Goal: Find specific page/section: Locate item on page

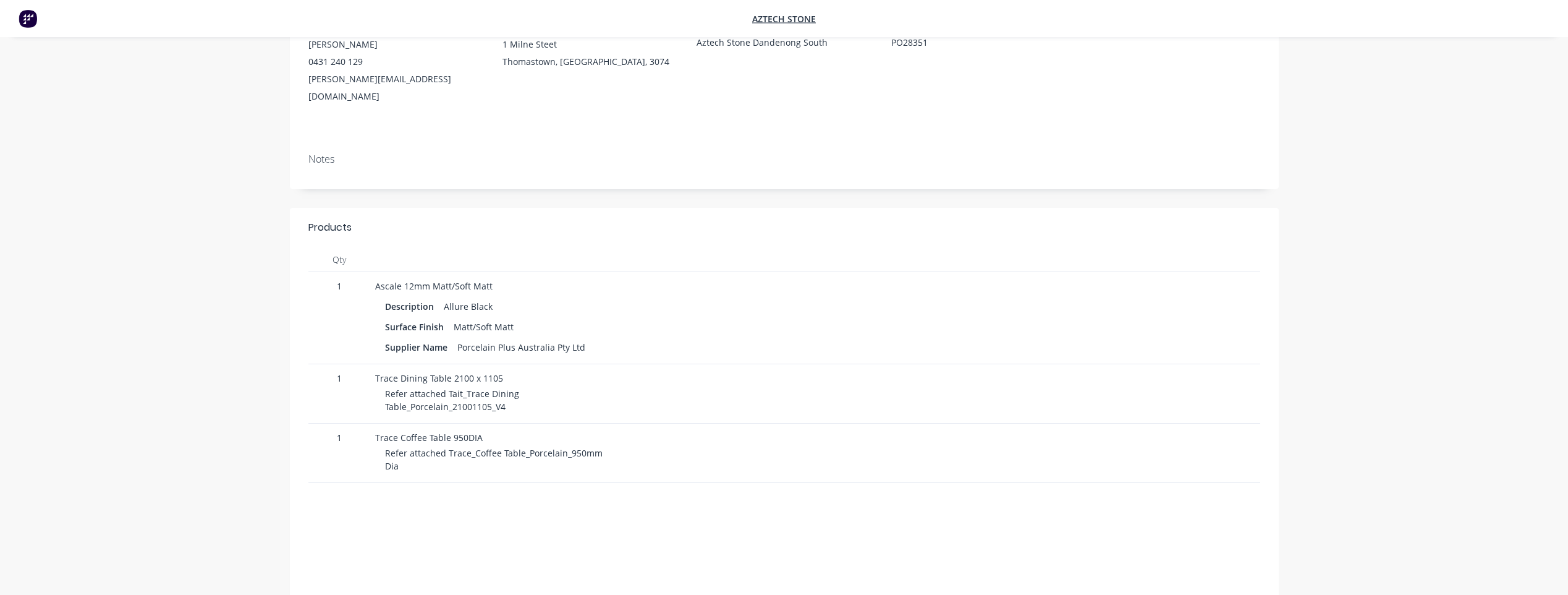
scroll to position [247, 0]
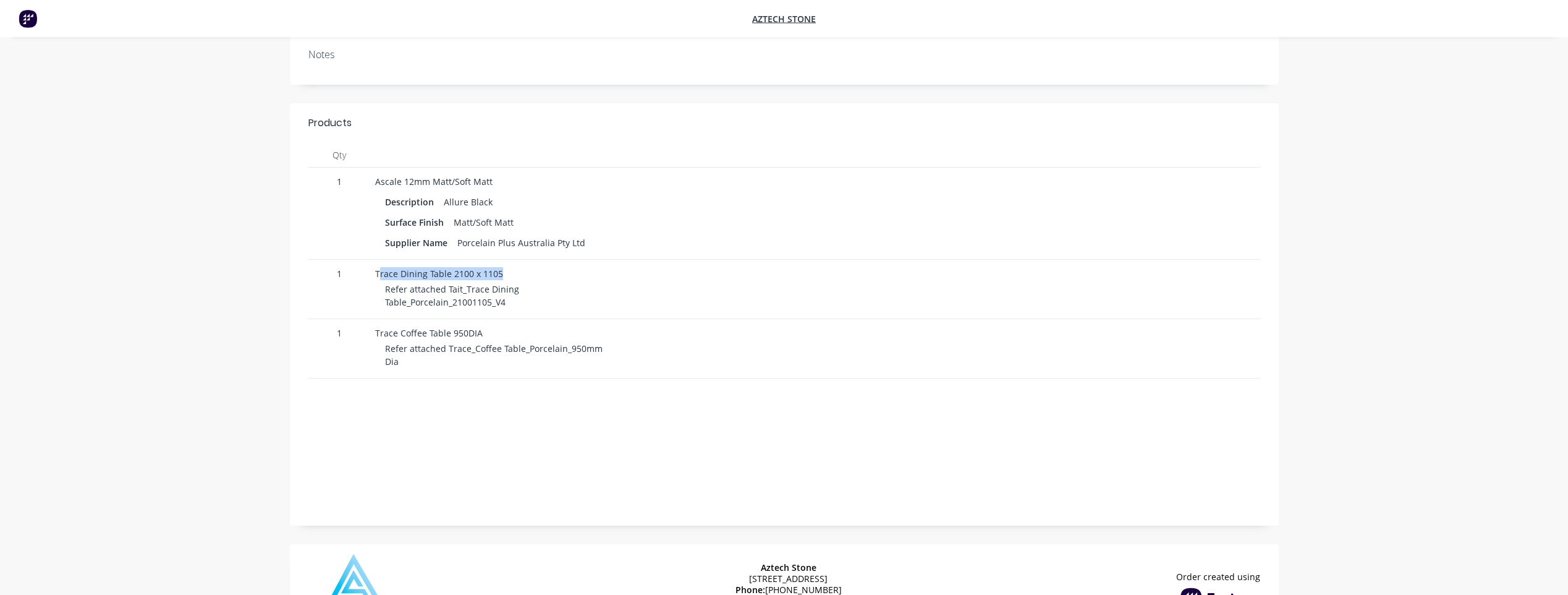
drag, startPoint x: 379, startPoint y: 250, endPoint x: 498, endPoint y: 236, distance: 119.8
click at [498, 260] on div "Trace Dining Table 2100 x 1105 Refer attached Tait_Trace Dining Table_Porcelain…" at bounding box center [601, 289] width 460 height 59
drag, startPoint x: 385, startPoint y: 281, endPoint x: 555, endPoint y: 282, distance: 170.0
click at [555, 283] on div "Refer attached Tait_Trace Dining Table_Porcelain_21001105_V4" at bounding box center [605, 295] width 441 height 26
drag, startPoint x: 555, startPoint y: 282, endPoint x: 491, endPoint y: 352, distance: 94.8
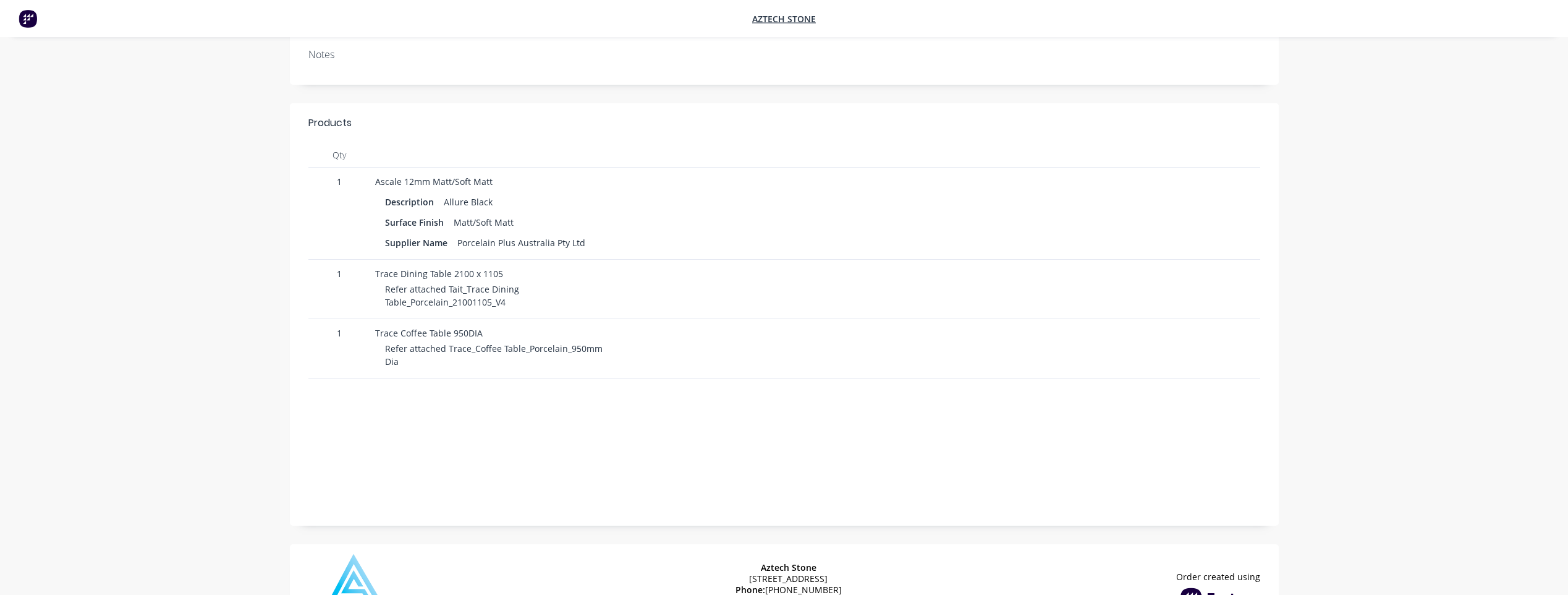
click at [539, 342] on div "Refer attached Trace_Coffee Table_Porcelain_950mm Dia" at bounding box center [605, 354] width 441 height 26
drag, startPoint x: 375, startPoint y: 311, endPoint x: 515, endPoint y: 321, distance: 140.4
click at [515, 321] on div "Trace Coffee Table 950DIA Refer attached Trace_Coffee Table_Porcelain_950mm Dia" at bounding box center [601, 348] width 460 height 59
drag, startPoint x: 515, startPoint y: 321, endPoint x: 505, endPoint y: 357, distance: 37.4
click at [509, 351] on div "Trace Coffee Table 950DIA Refer attached Trace_Coffee Table_Porcelain_950mm Dia" at bounding box center [601, 348] width 460 height 59
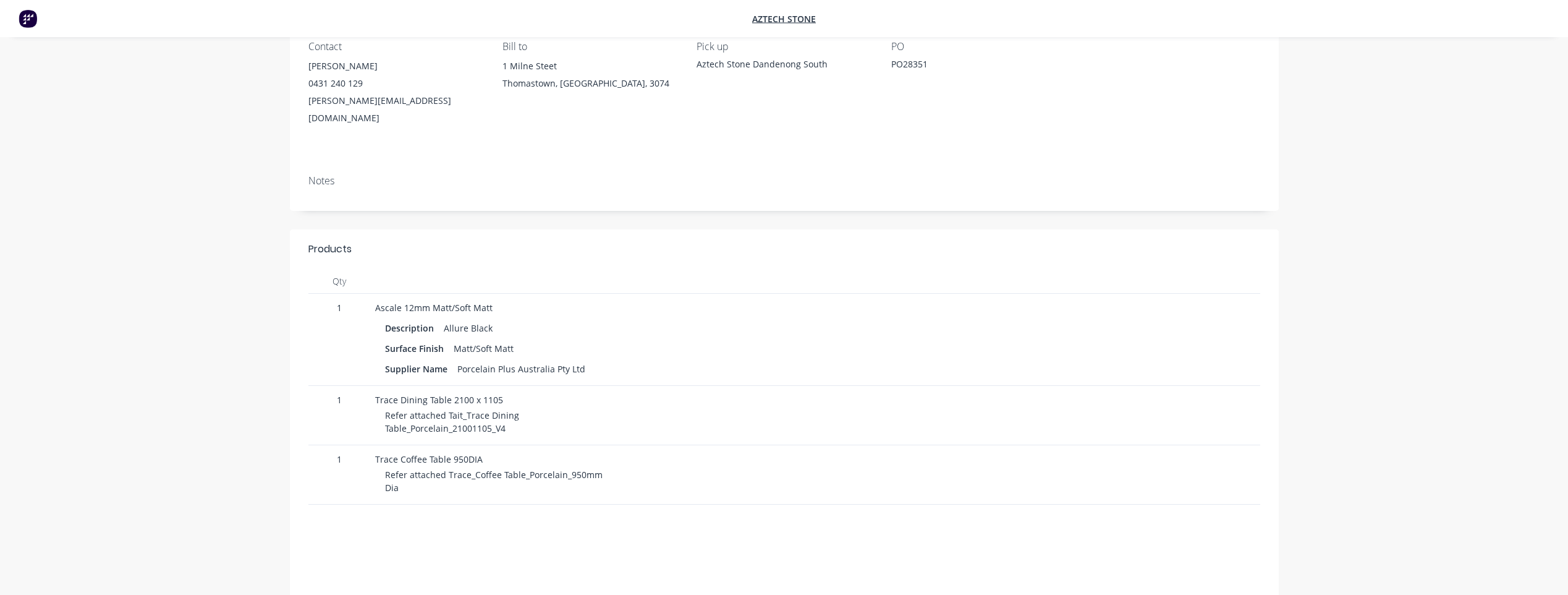
scroll to position [124, 0]
drag, startPoint x: 452, startPoint y: 374, endPoint x: 499, endPoint y: 374, distance: 47.0
click at [499, 391] on span "Trace Dining Table 2100 x 1105" at bounding box center [439, 397] width 128 height 12
copy span "2100 x 1105"
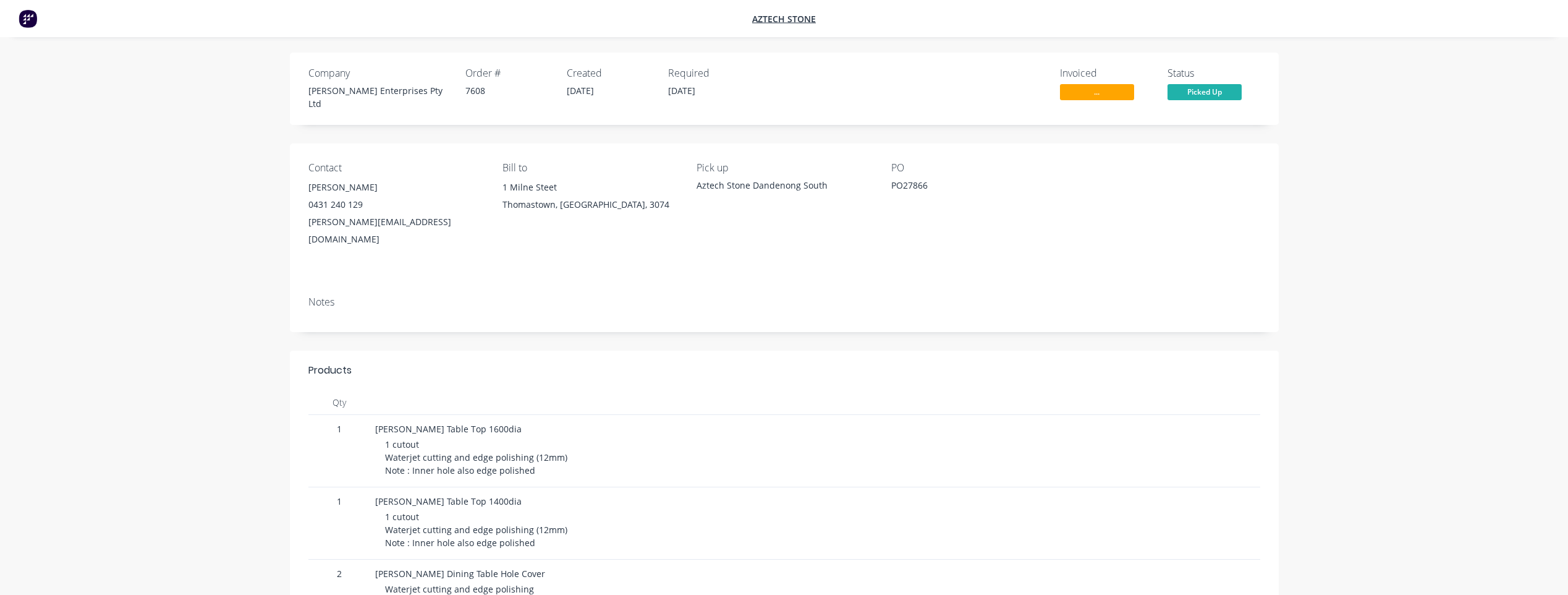
scroll to position [62, 0]
